Goal: Task Accomplishment & Management: Manage account settings

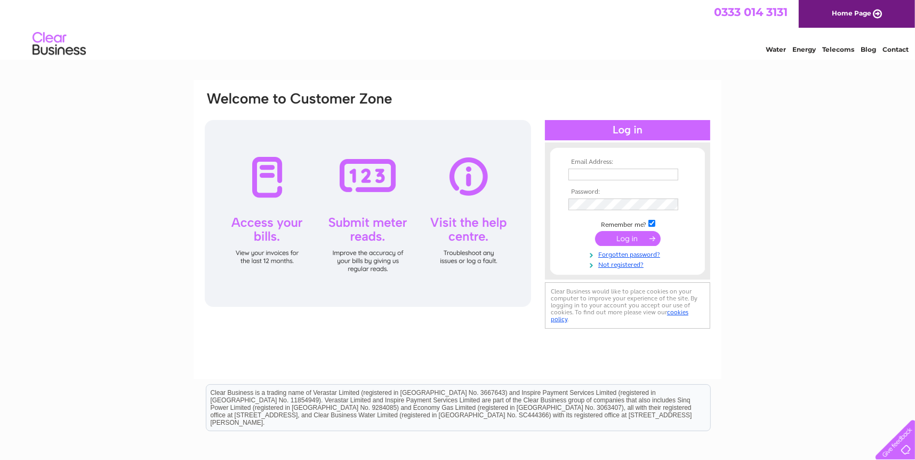
type input "marion@cadzowheavyhaulage.co.uk"
click at [621, 236] on input "submit" at bounding box center [628, 238] width 66 height 15
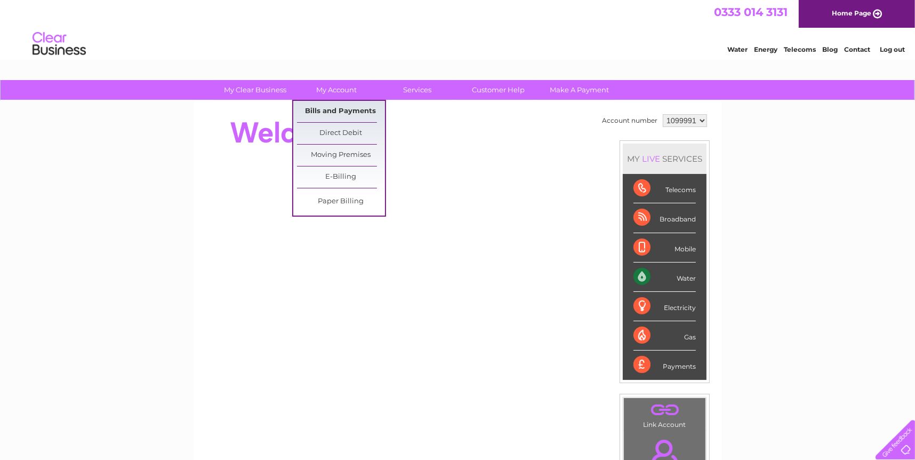
click at [323, 109] on link "Bills and Payments" at bounding box center [341, 111] width 88 height 21
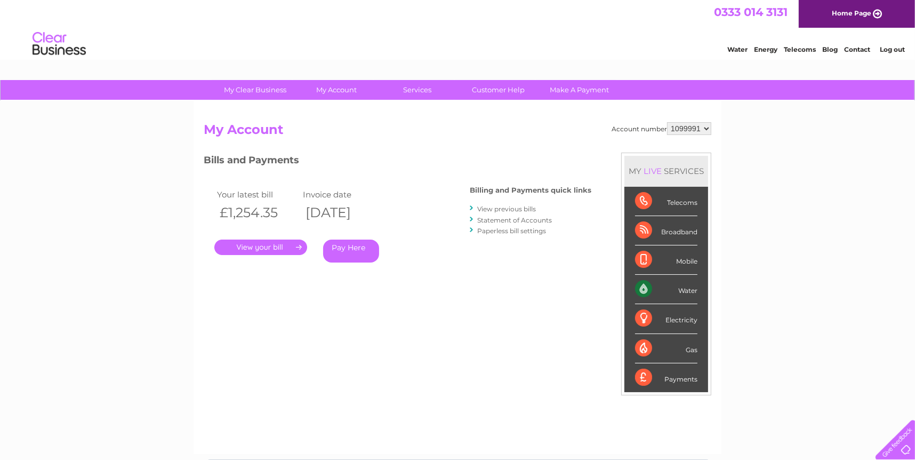
click at [271, 246] on link "." at bounding box center [260, 246] width 93 height 15
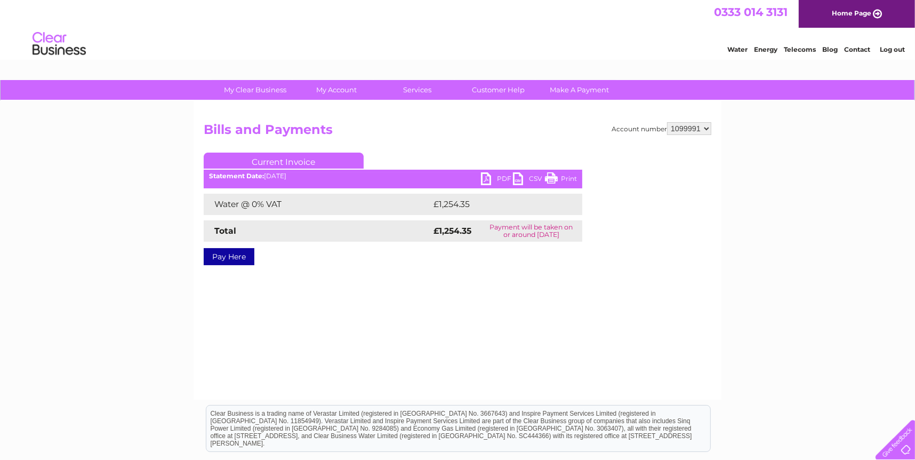
click at [499, 177] on link "PDF" at bounding box center [497, 179] width 32 height 15
